Goal: Navigation & Orientation: Find specific page/section

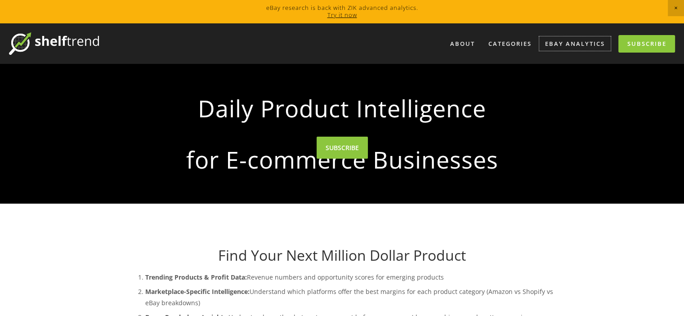
click at [582, 45] on link "eBay Analytics" at bounding box center [574, 43] width 71 height 15
